Goal: Task Accomplishment & Management: Manage account settings

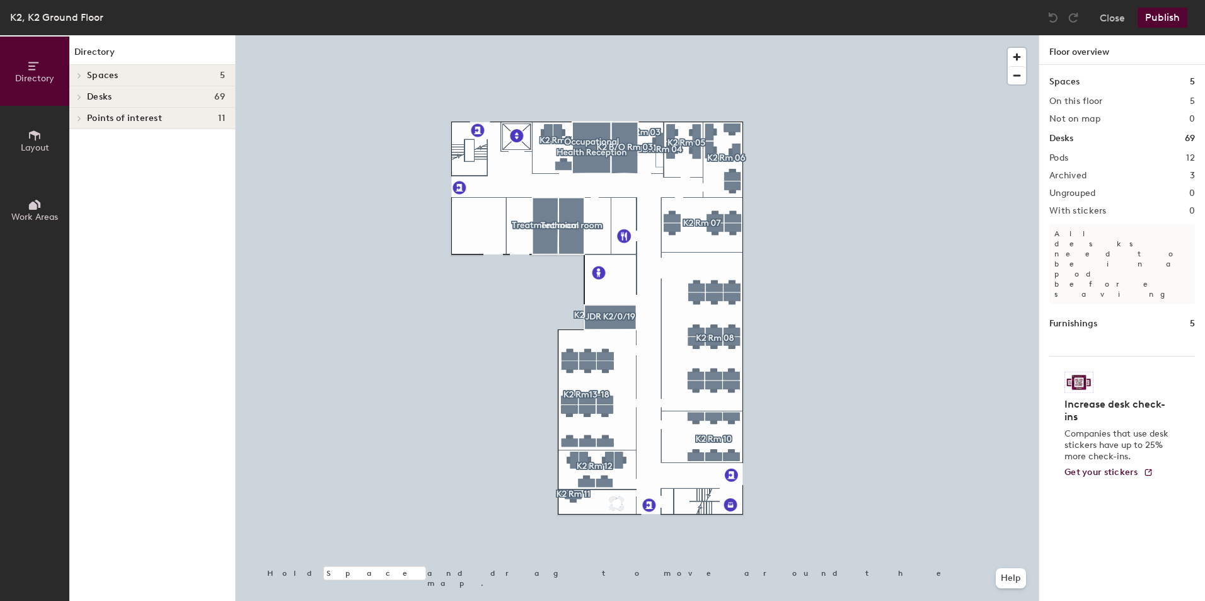
click at [68, 215] on button "Work Areas" at bounding box center [34, 209] width 69 height 69
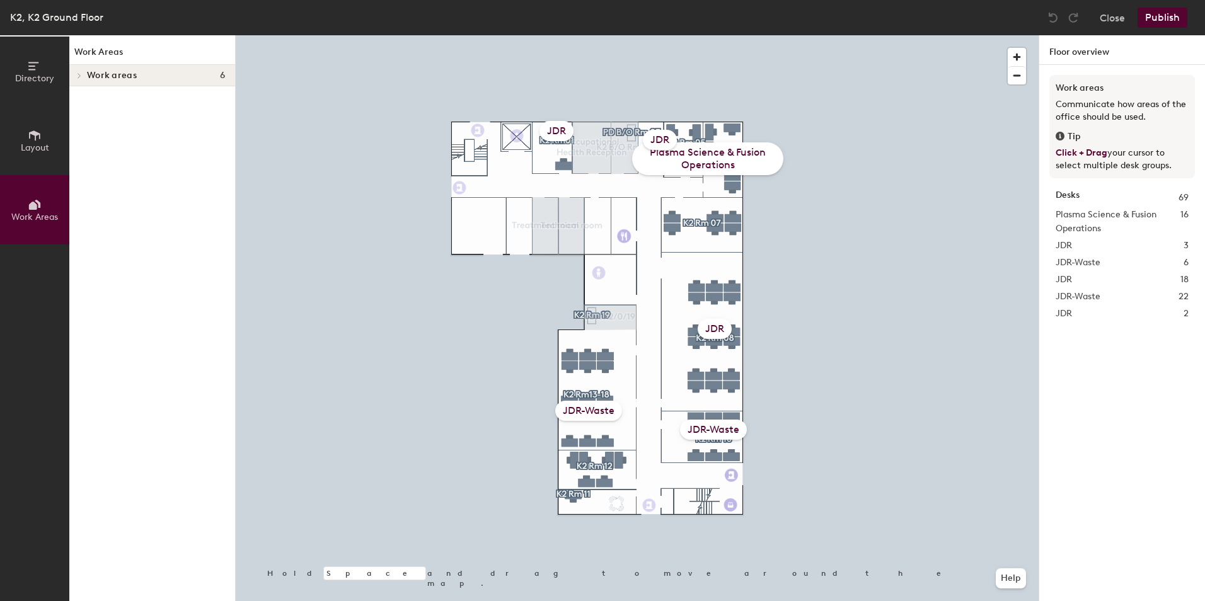
click at [590, 413] on div "JDR-Waste" at bounding box center [588, 411] width 67 height 20
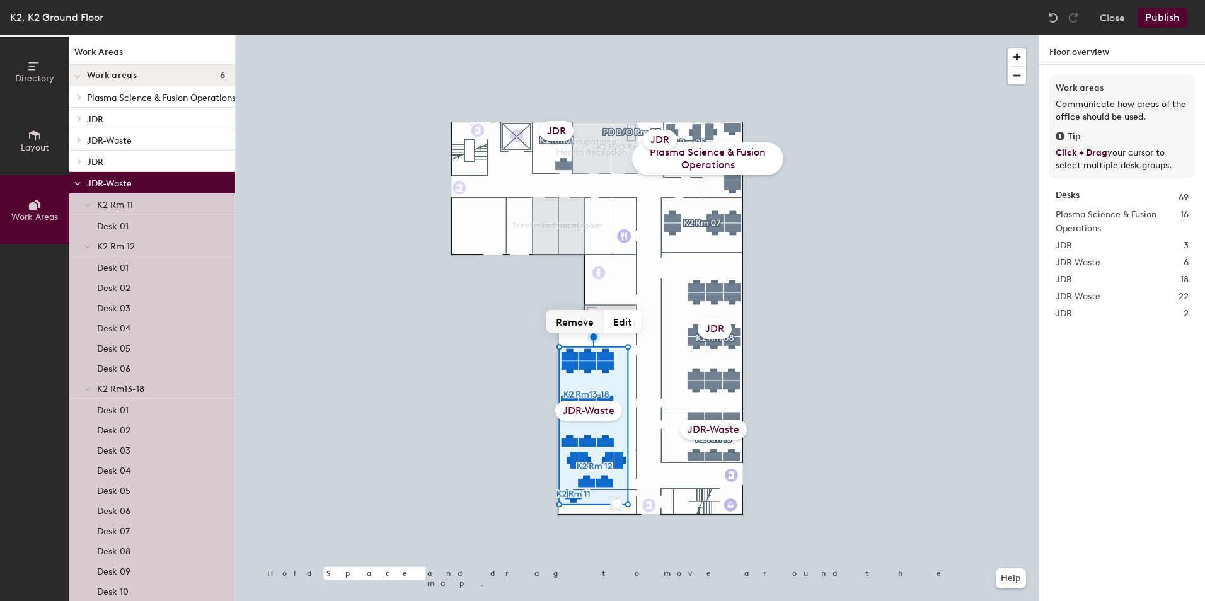
click at [573, 322] on button "Remove" at bounding box center [574, 321] width 57 height 23
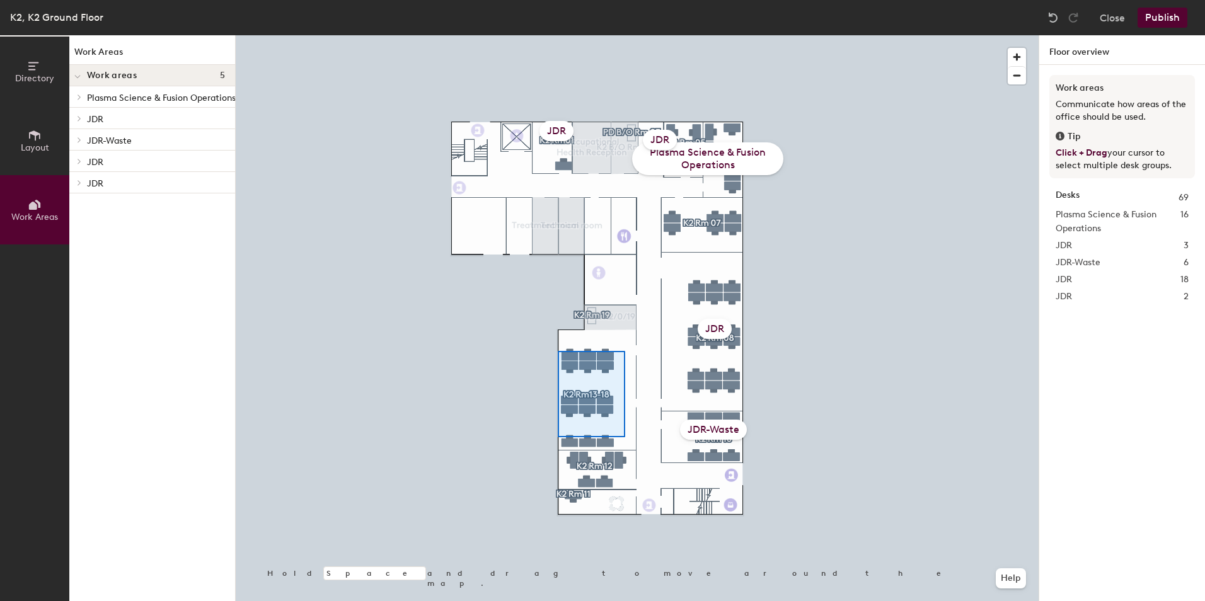
click at [558, 35] on div at bounding box center [637, 35] width 803 height 0
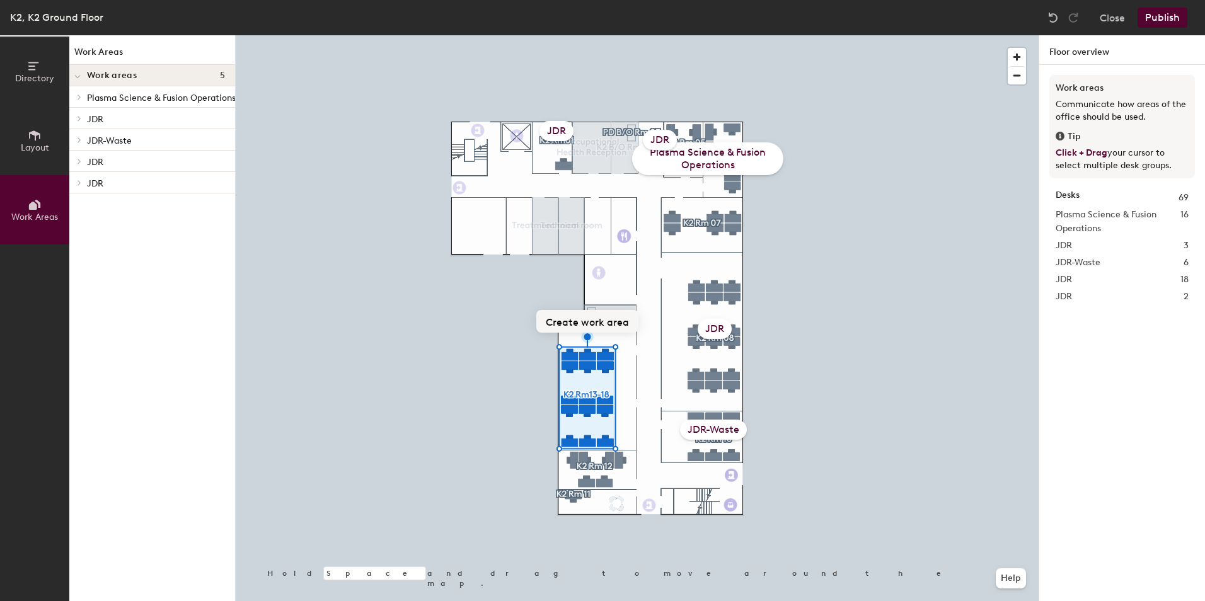
click at [573, 324] on button "Create work area" at bounding box center [587, 321] width 102 height 23
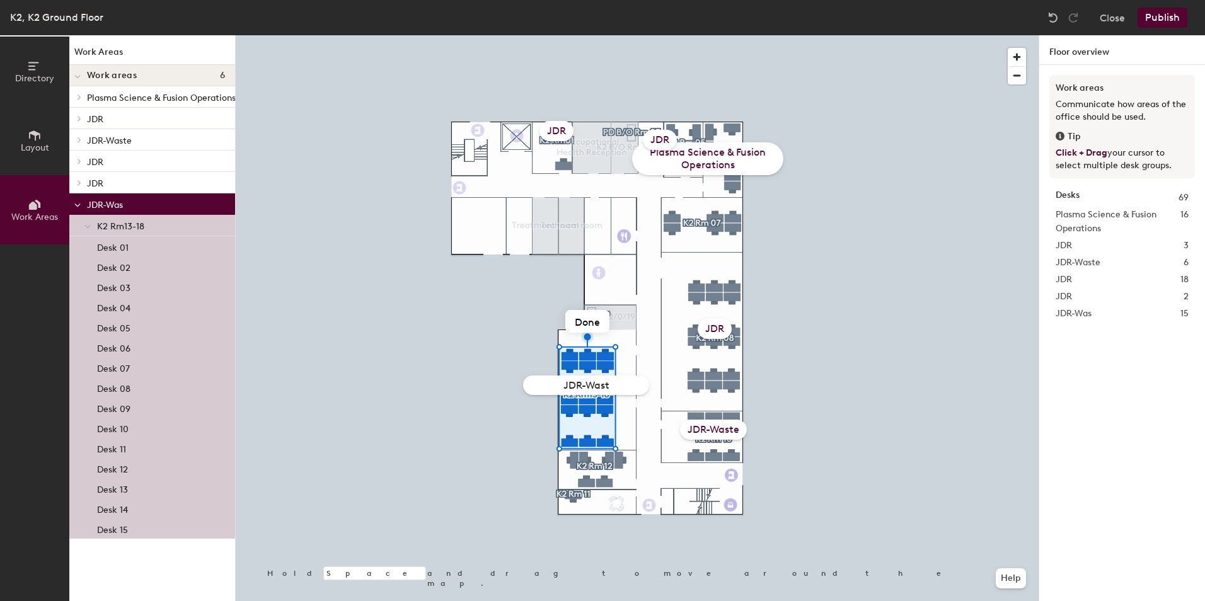
type input "JDR-Waste"
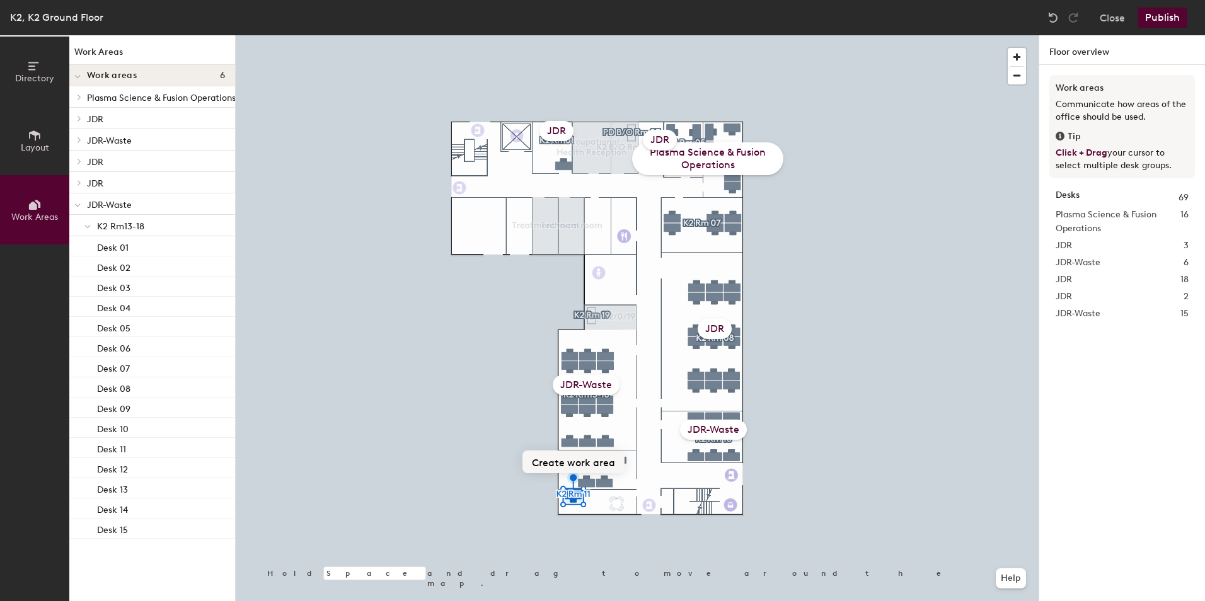
click at [579, 464] on button "Create work area" at bounding box center [573, 461] width 102 height 23
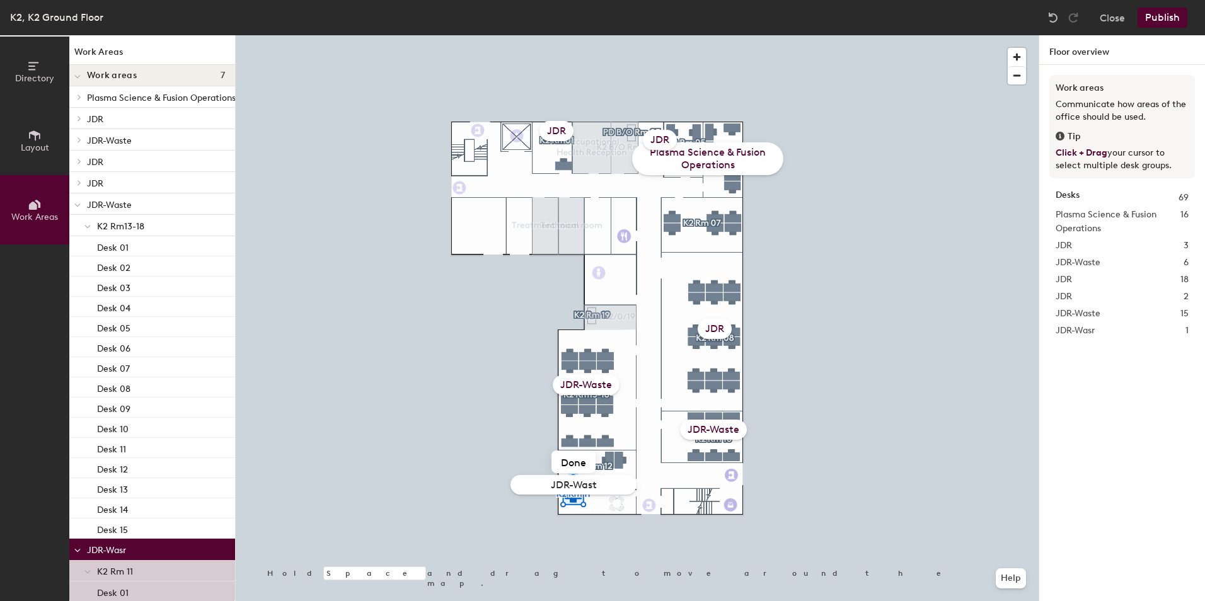
type input "JDR-Waste"
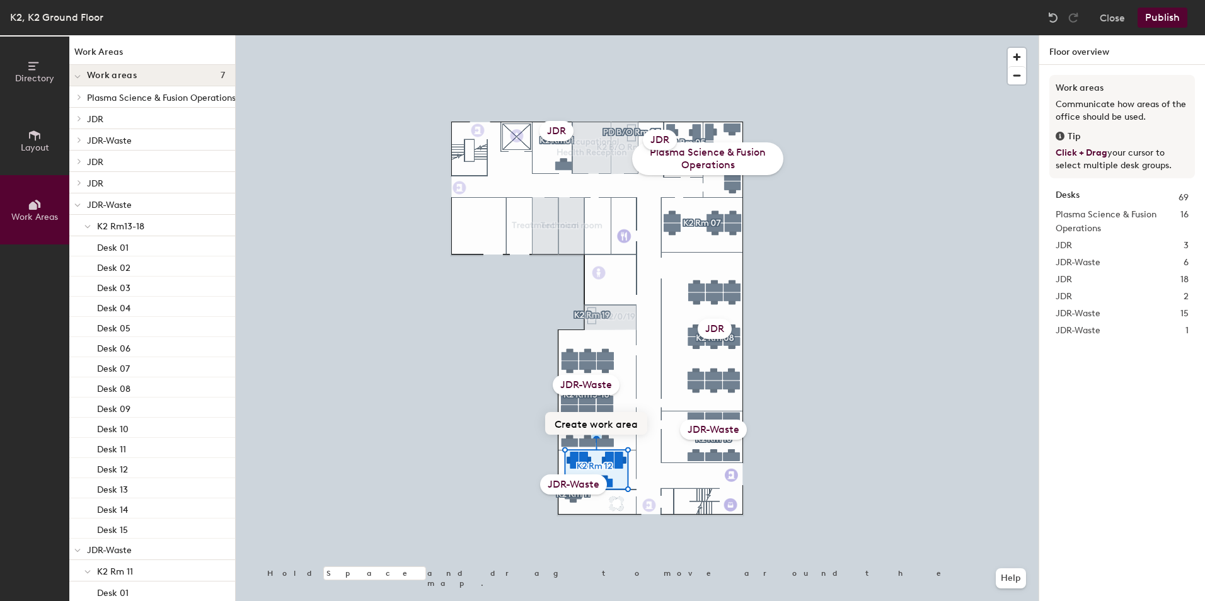
click at [634, 427] on button "Create work area" at bounding box center [596, 423] width 102 height 23
type input "TU Office"
click at [1160, 20] on button "Publish" at bounding box center [1162, 18] width 50 height 20
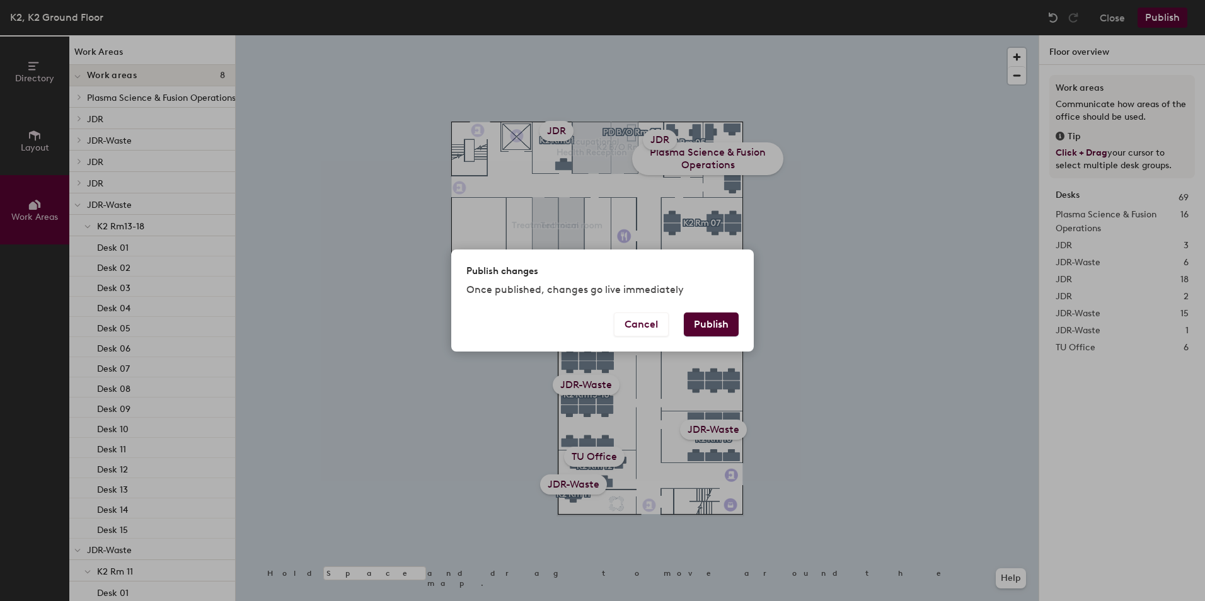
click at [700, 323] on button "Publish" at bounding box center [711, 324] width 55 height 24
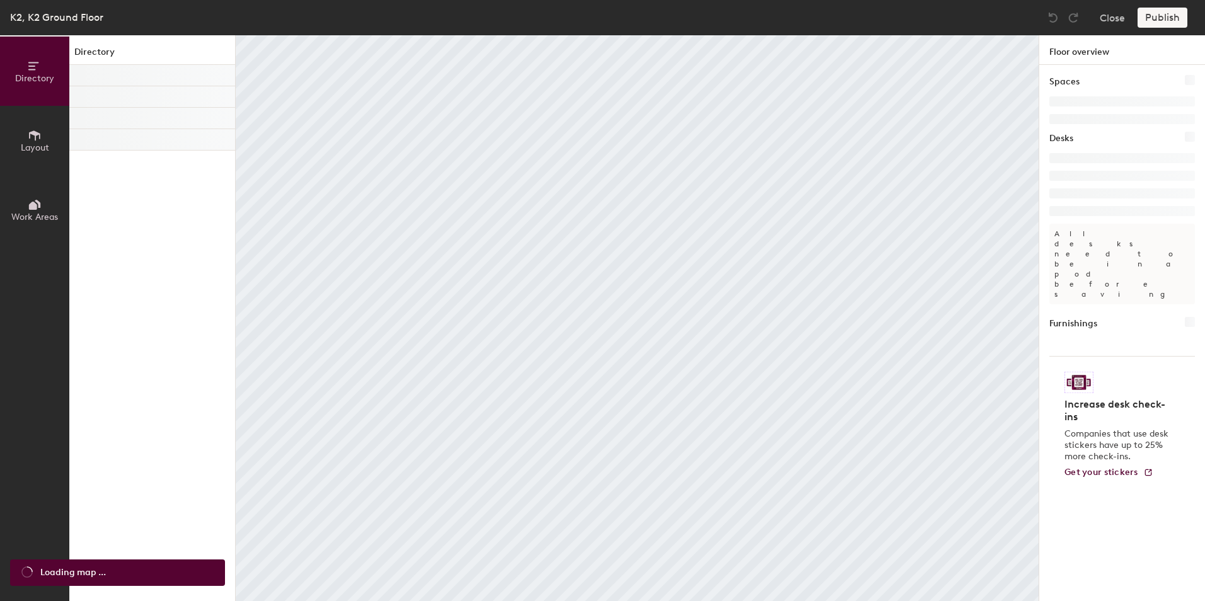
click at [23, 207] on button "Work Areas" at bounding box center [34, 209] width 69 height 69
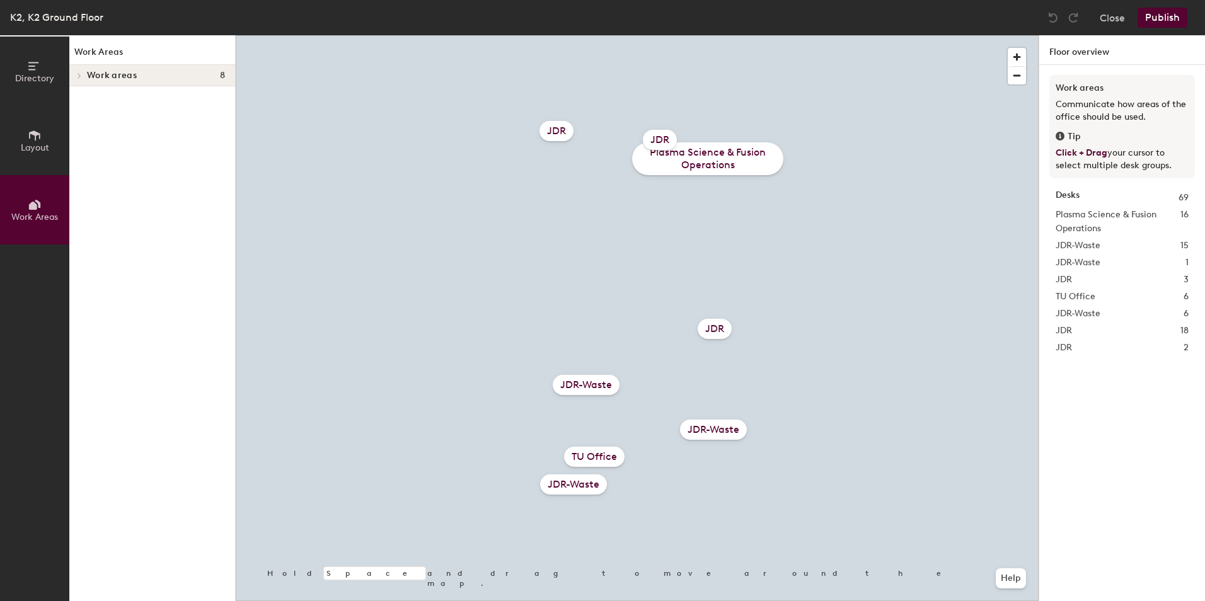
click at [604, 454] on div "TU Office" at bounding box center [594, 457] width 60 height 20
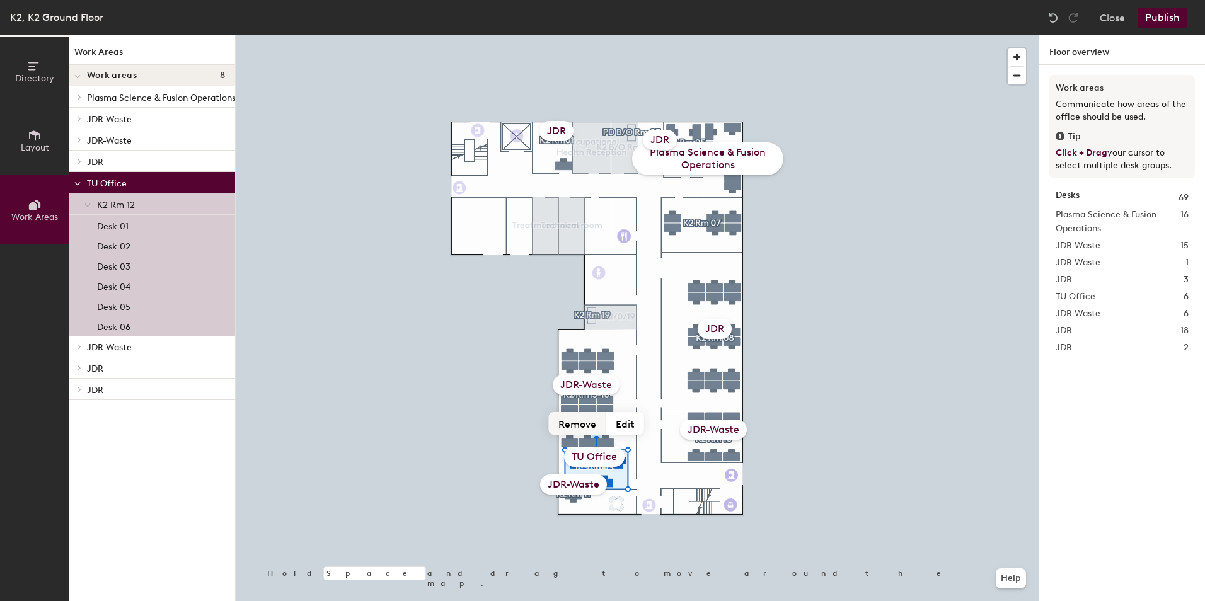
click at [571, 426] on button "Remove" at bounding box center [577, 423] width 57 height 23
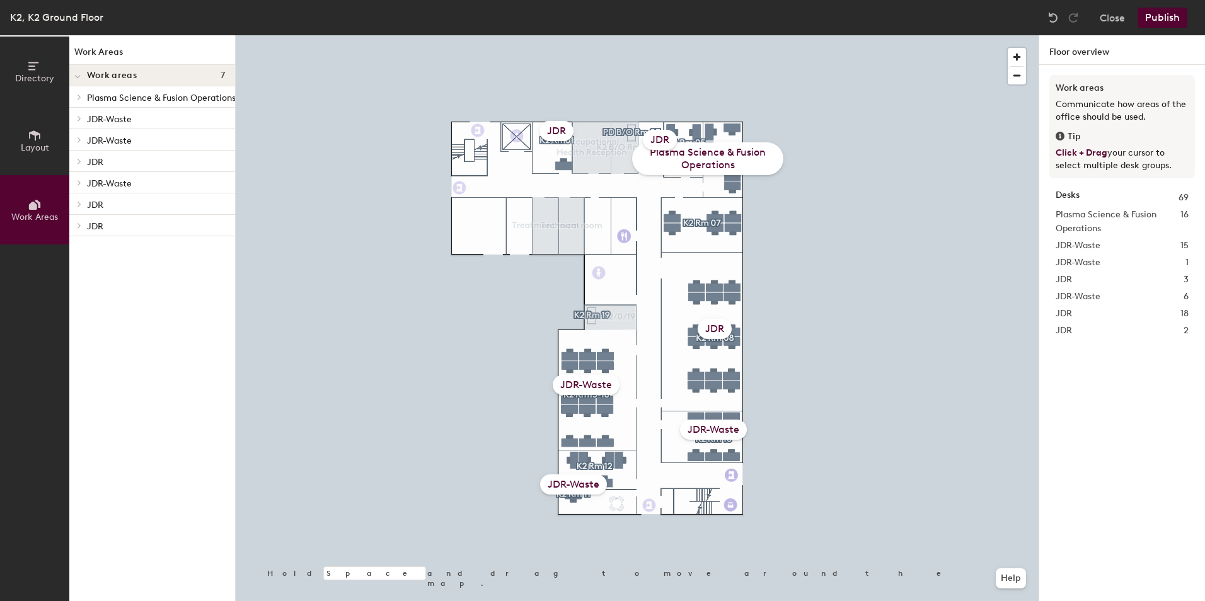
click at [1161, 20] on button "Publish" at bounding box center [1162, 18] width 50 height 20
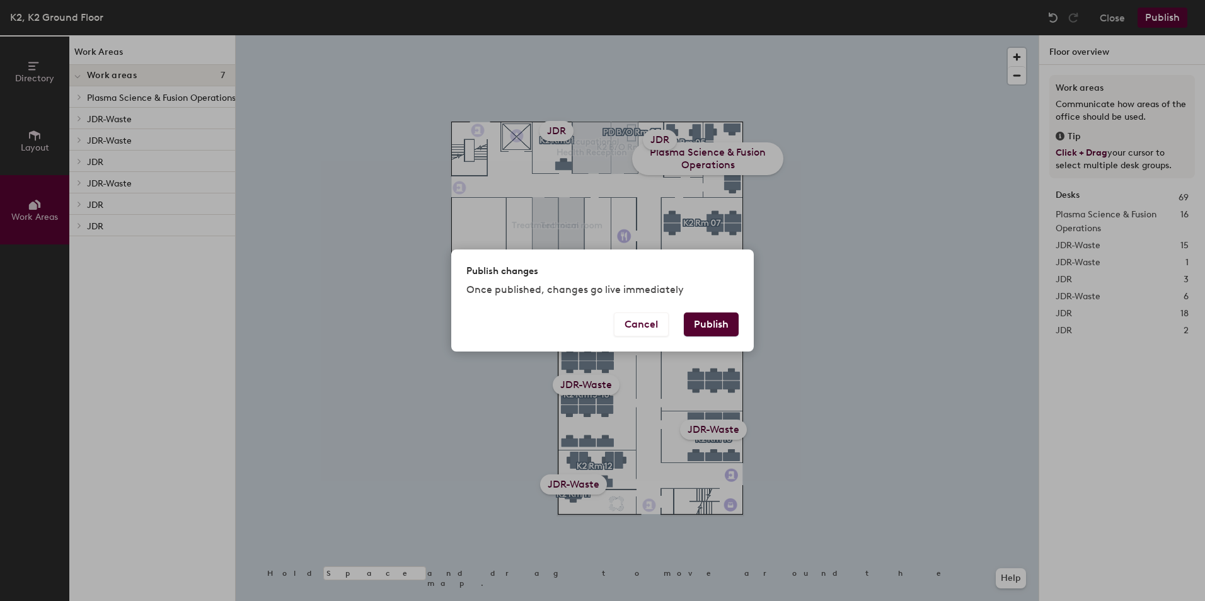
click at [725, 314] on button "Publish" at bounding box center [711, 324] width 55 height 24
